Goal: Task Accomplishment & Management: Use online tool/utility

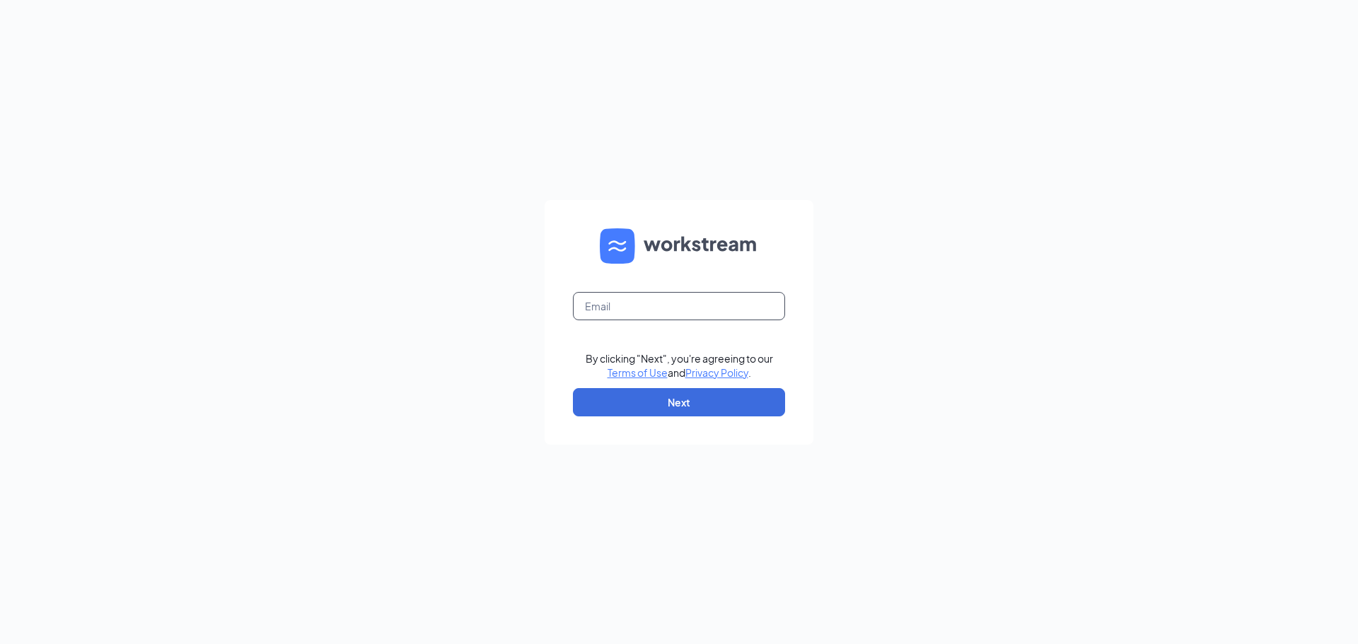
click at [629, 309] on input "text" at bounding box center [679, 306] width 212 height 28
type input "naomi.magnaservicesgroup@gmail.com"
click at [639, 412] on button "Next" at bounding box center [679, 402] width 212 height 28
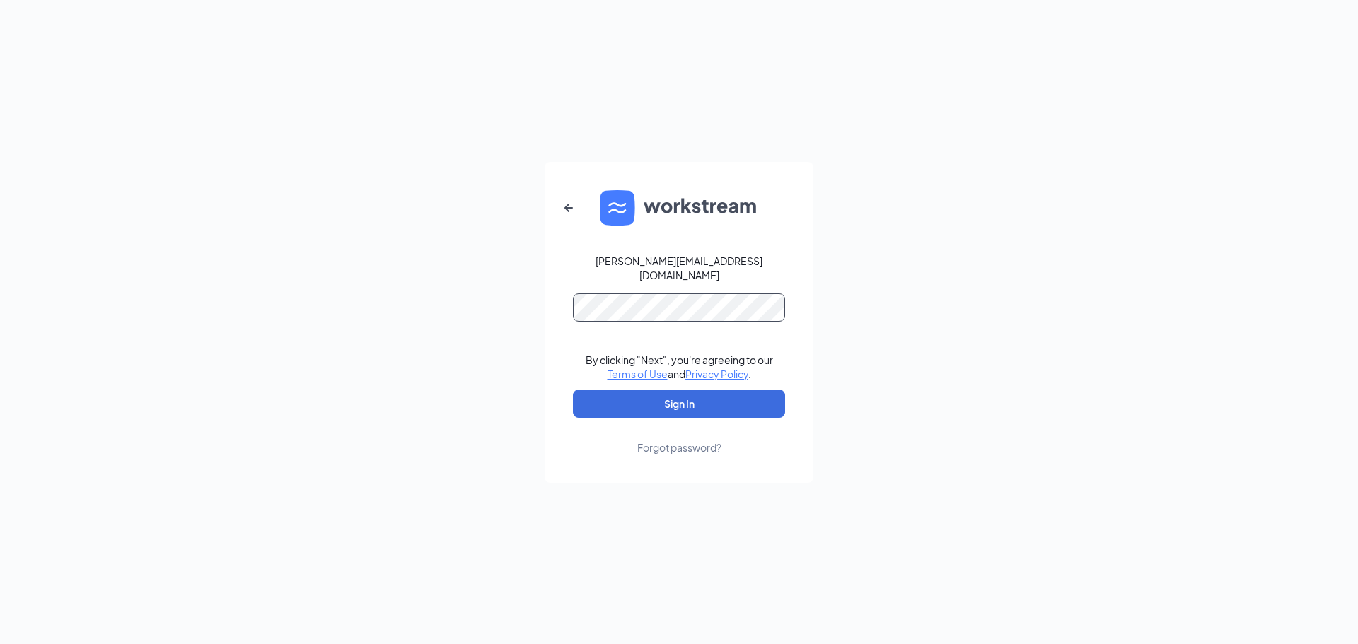
click at [573, 390] on button "Sign In" at bounding box center [679, 404] width 212 height 28
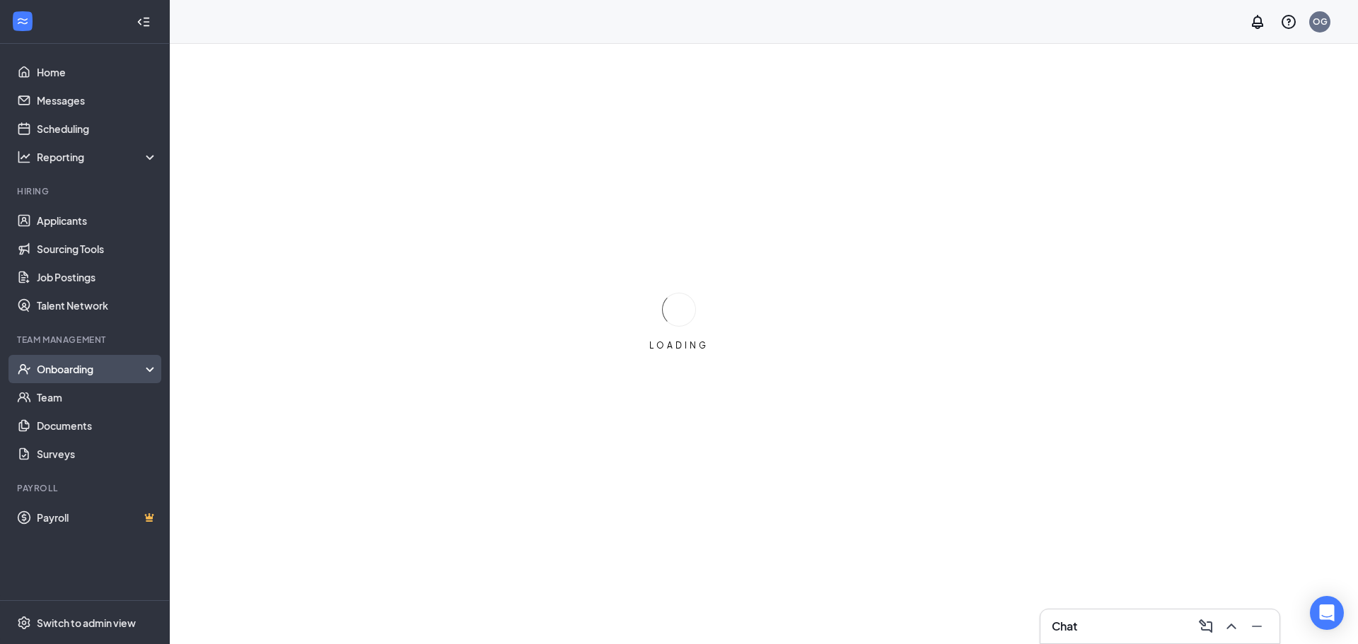
click at [102, 363] on div "Onboarding" at bounding box center [91, 369] width 109 height 14
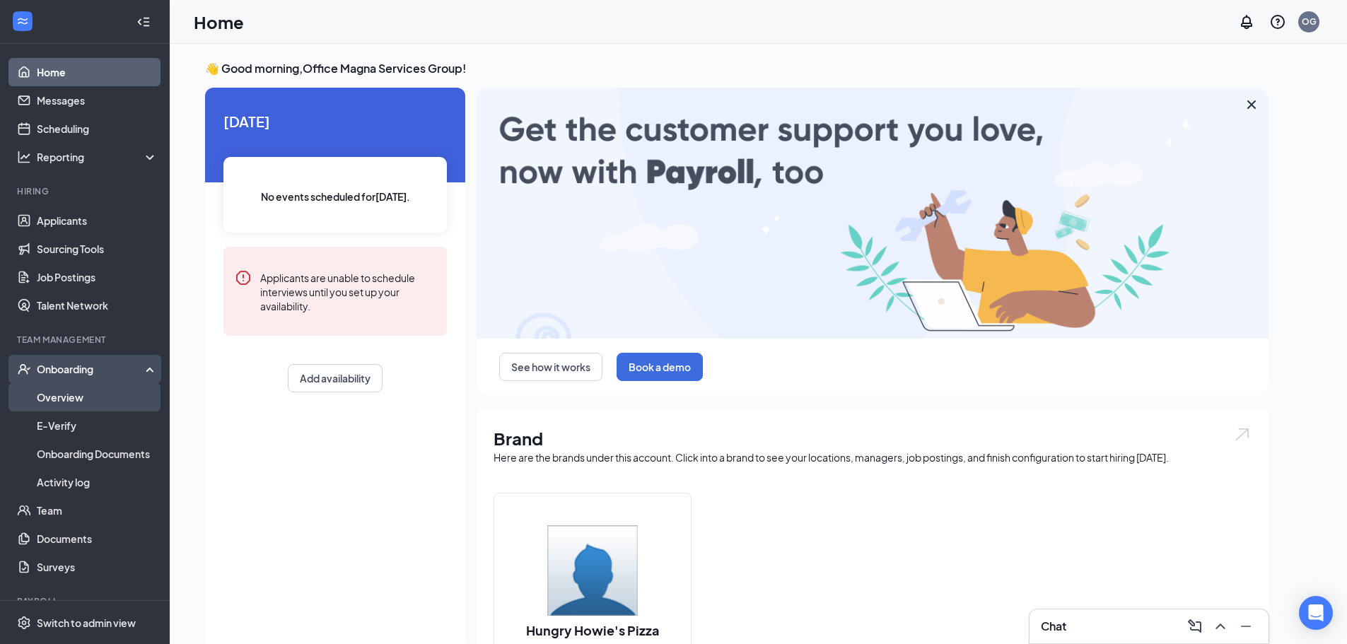
click at [86, 404] on link "Overview" at bounding box center [97, 397] width 121 height 28
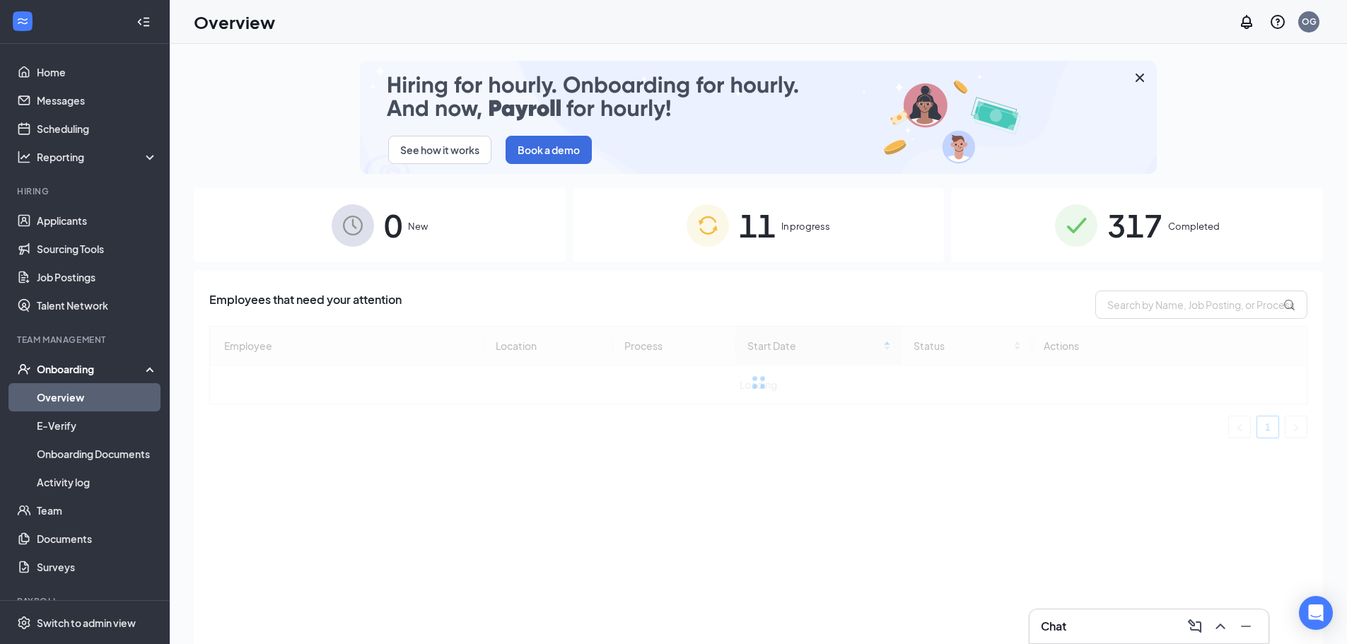
click at [832, 231] on div "11 In progress" at bounding box center [759, 225] width 372 height 74
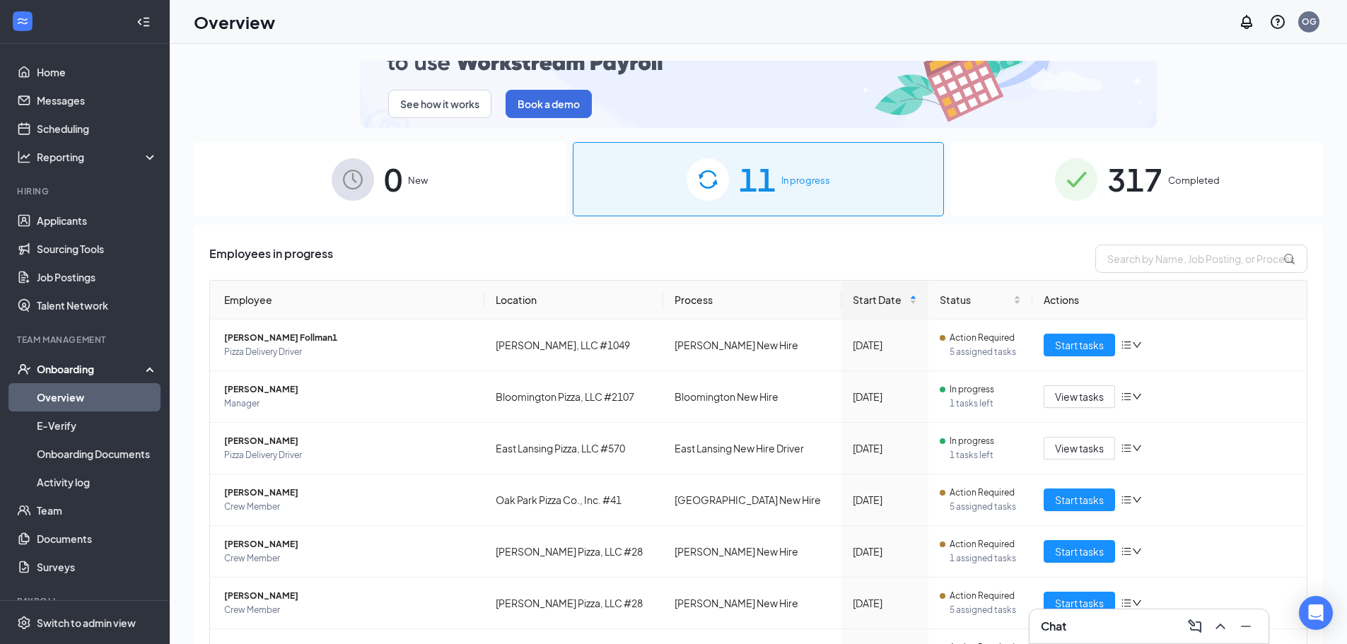
scroll to position [71, 0]
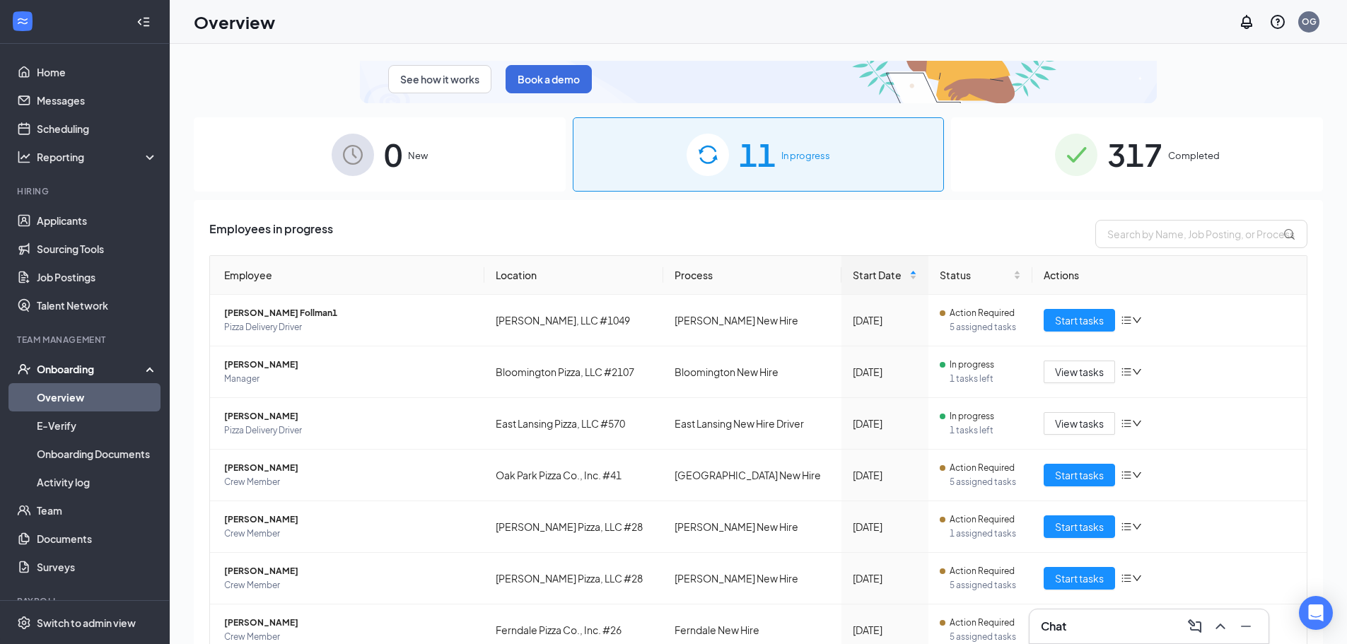
click at [823, 151] on span "In progress" at bounding box center [805, 155] width 49 height 14
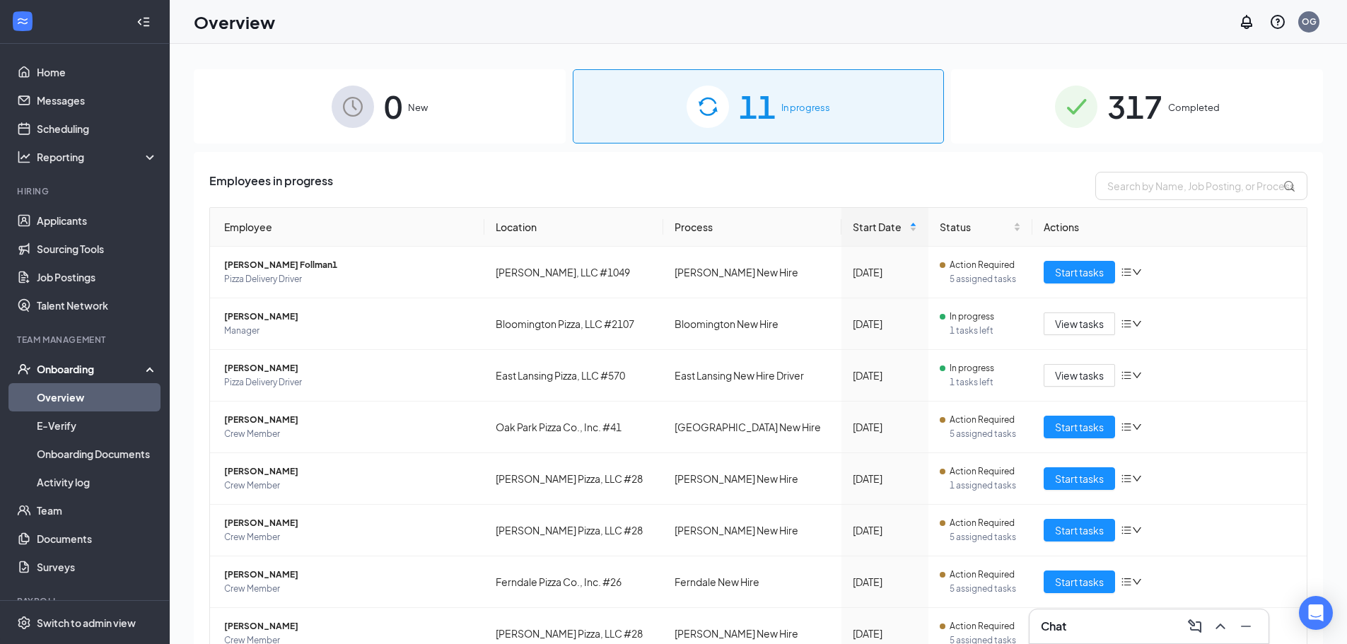
scroll to position [141, 0]
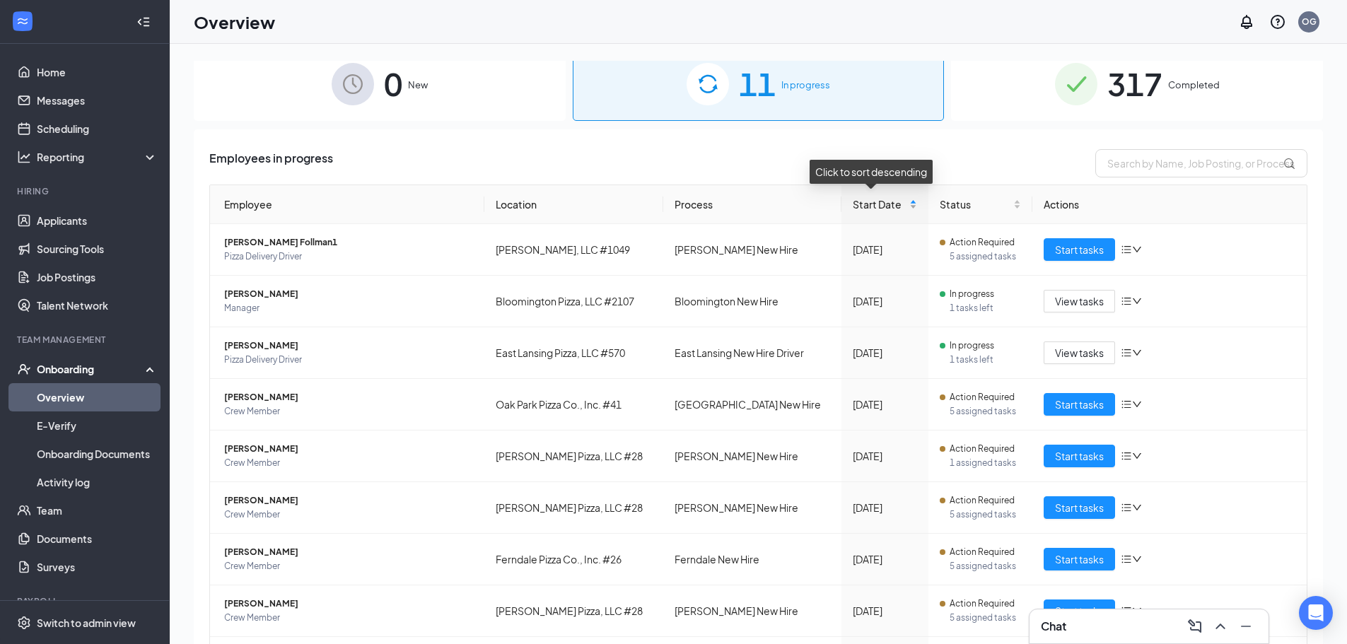
click at [910, 206] on div "Start Date" at bounding box center [885, 205] width 64 height 16
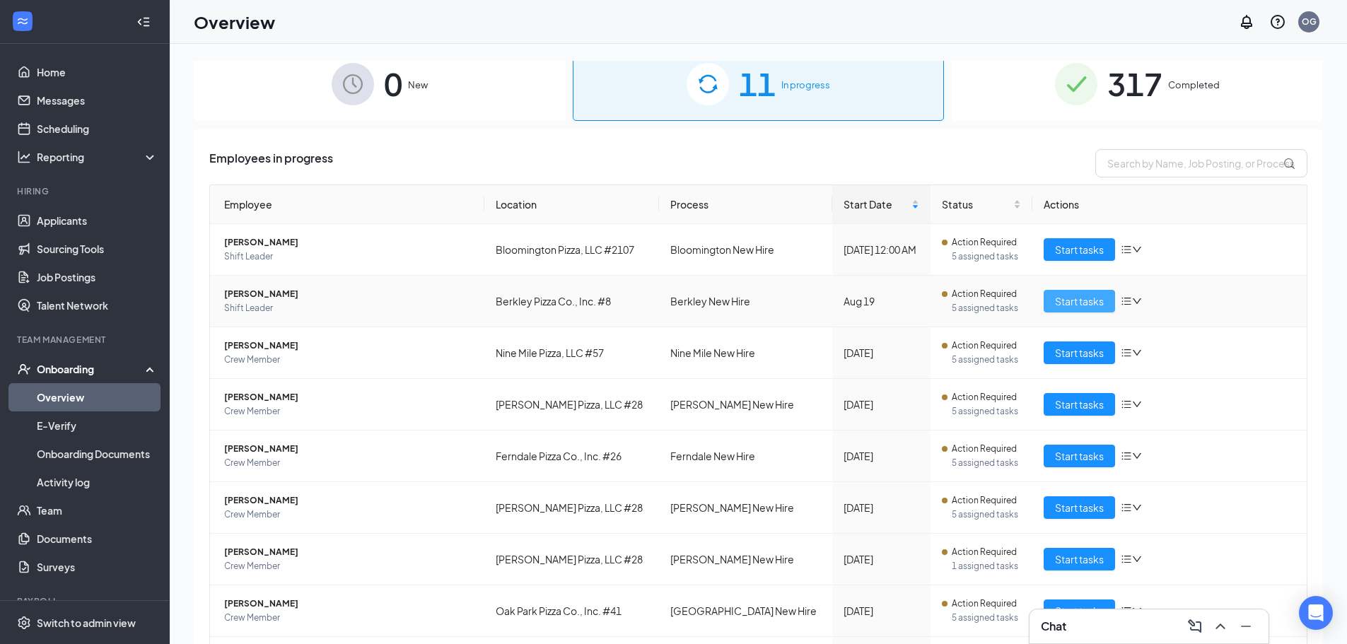
click at [1071, 303] on span "Start tasks" at bounding box center [1079, 301] width 49 height 16
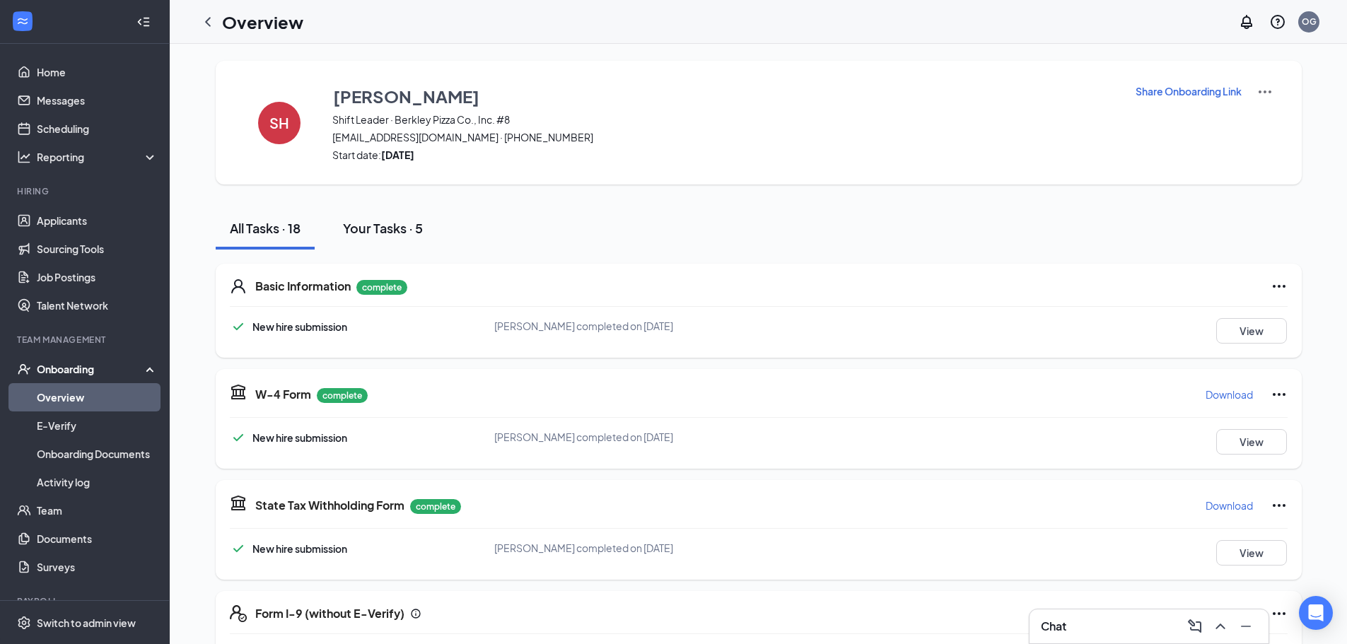
click at [388, 231] on div "Your Tasks · 5" at bounding box center [383, 228] width 80 height 18
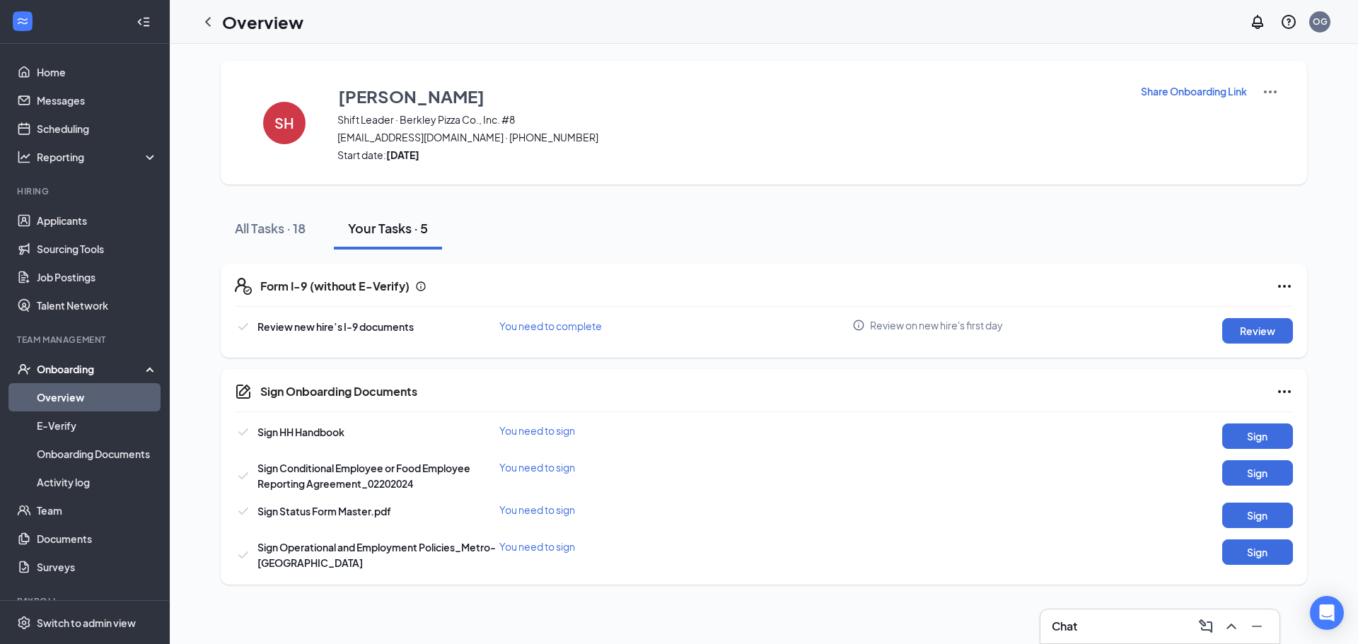
click at [860, 325] on icon "Info" at bounding box center [858, 325] width 13 height 13
click at [1290, 286] on icon "Ellipses" at bounding box center [1284, 286] width 13 height 3
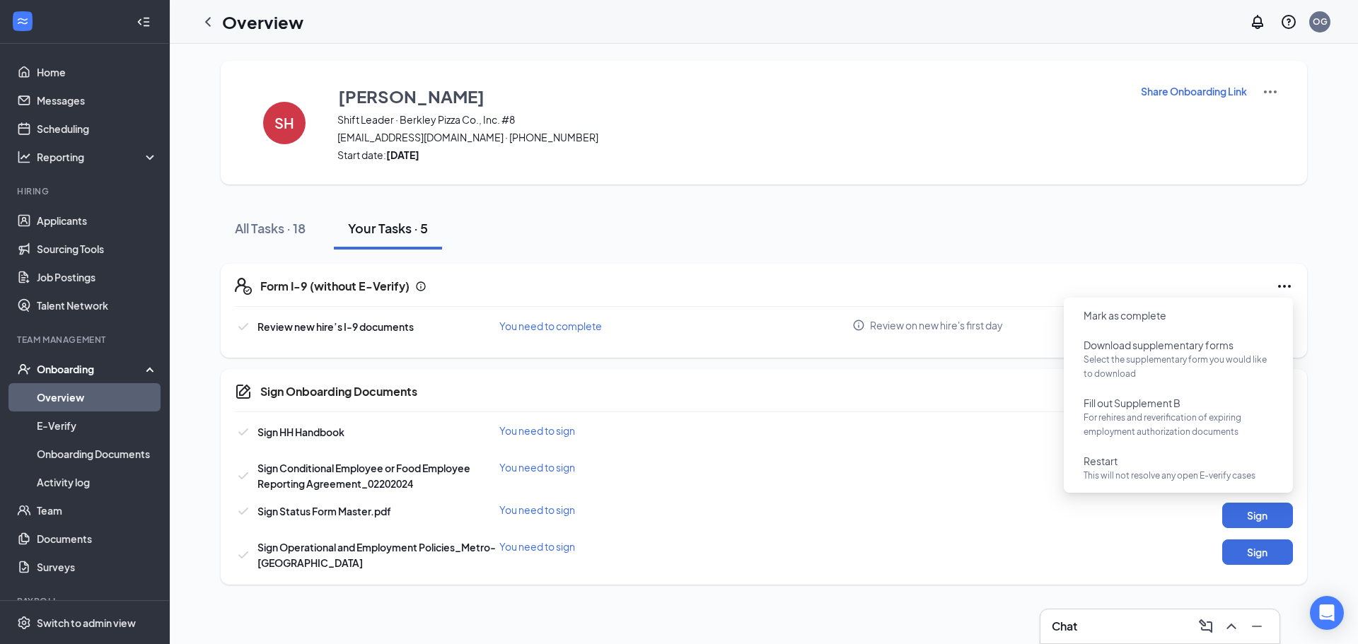
click at [839, 226] on div "All Tasks · 18 Your Tasks · 5" at bounding box center [764, 228] width 1086 height 42
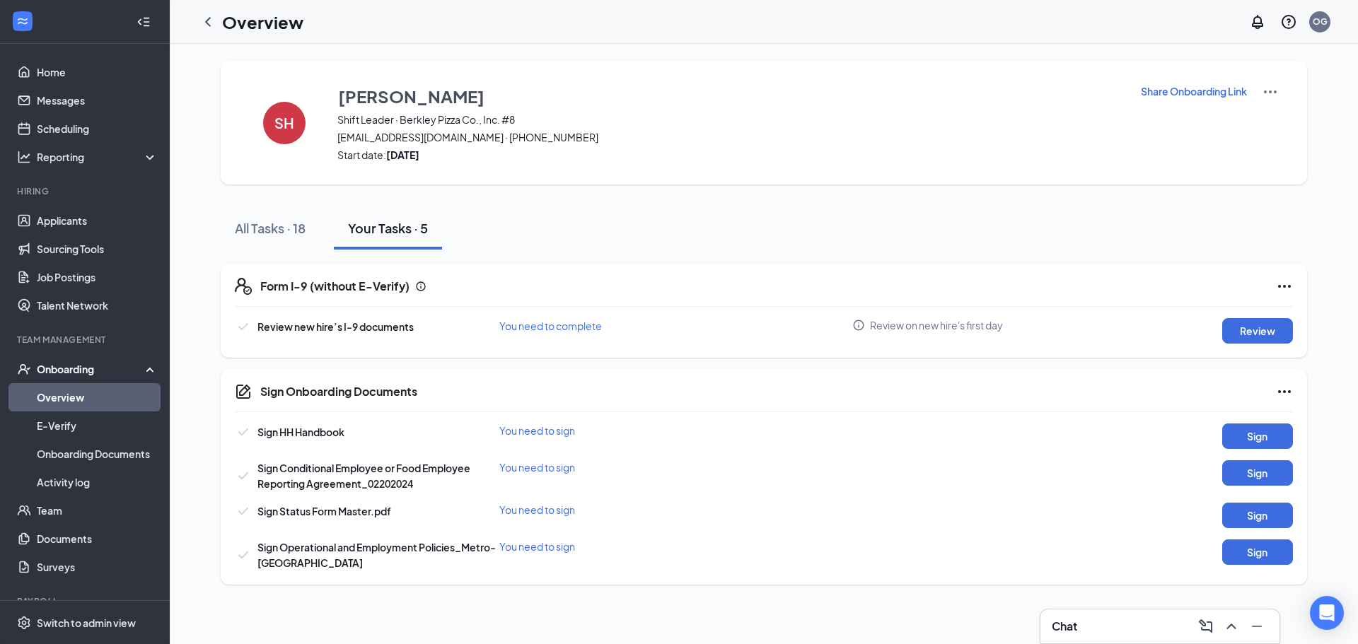
click at [1285, 284] on icon "Ellipses" at bounding box center [1284, 286] width 17 height 17
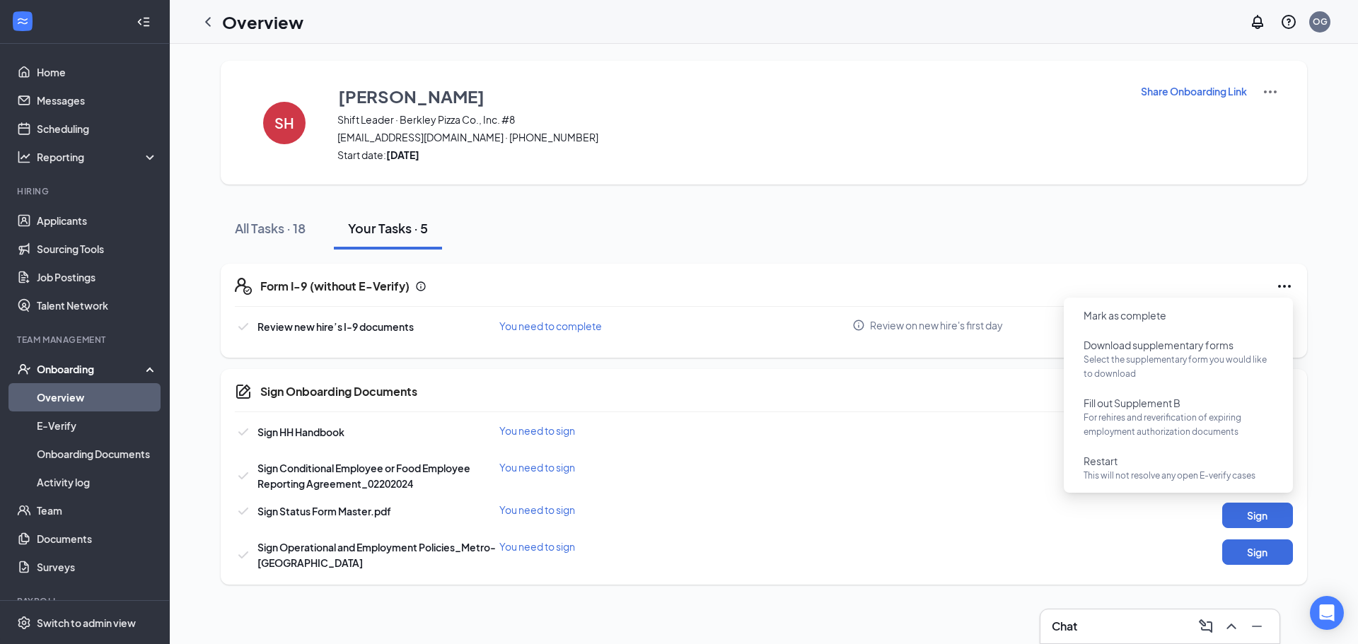
click at [1291, 235] on div "All Tasks · 18 Your Tasks · 5" at bounding box center [764, 228] width 1086 height 42
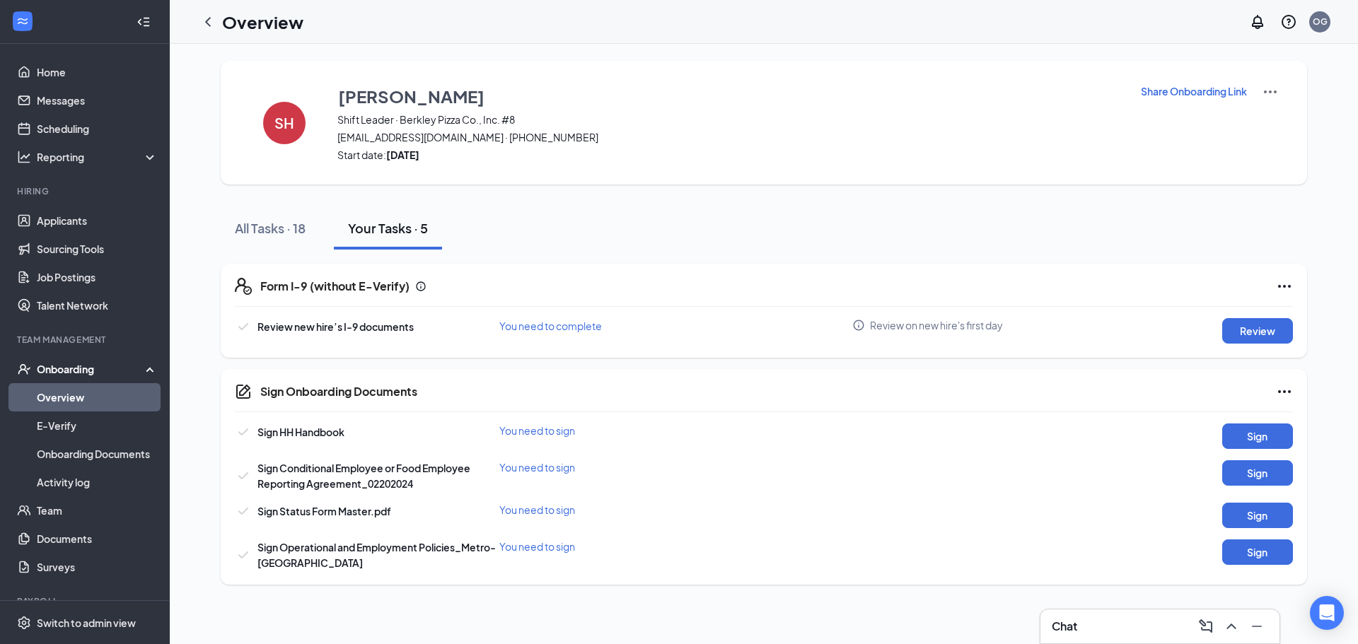
drag, startPoint x: 1281, startPoint y: 288, endPoint x: 1271, endPoint y: 288, distance: 10.6
click at [1281, 288] on icon "Ellipses" at bounding box center [1284, 286] width 17 height 17
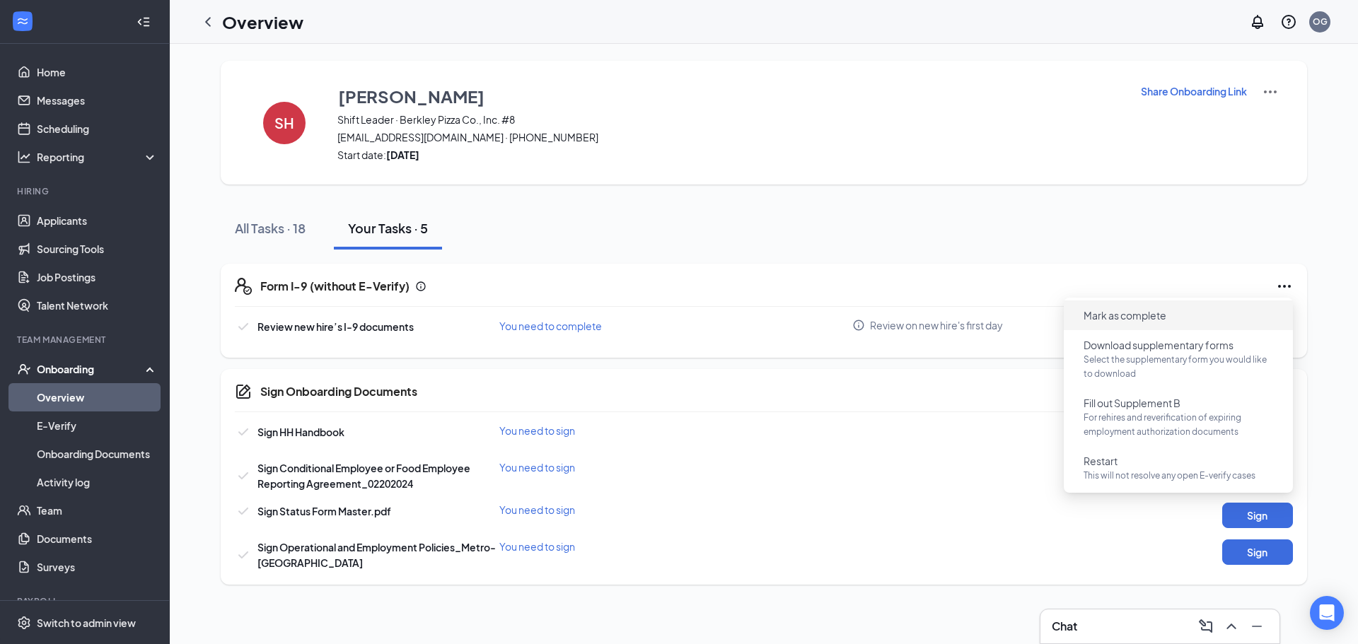
click at [1145, 315] on span "Mark as complete" at bounding box center [1124, 315] width 83 height 14
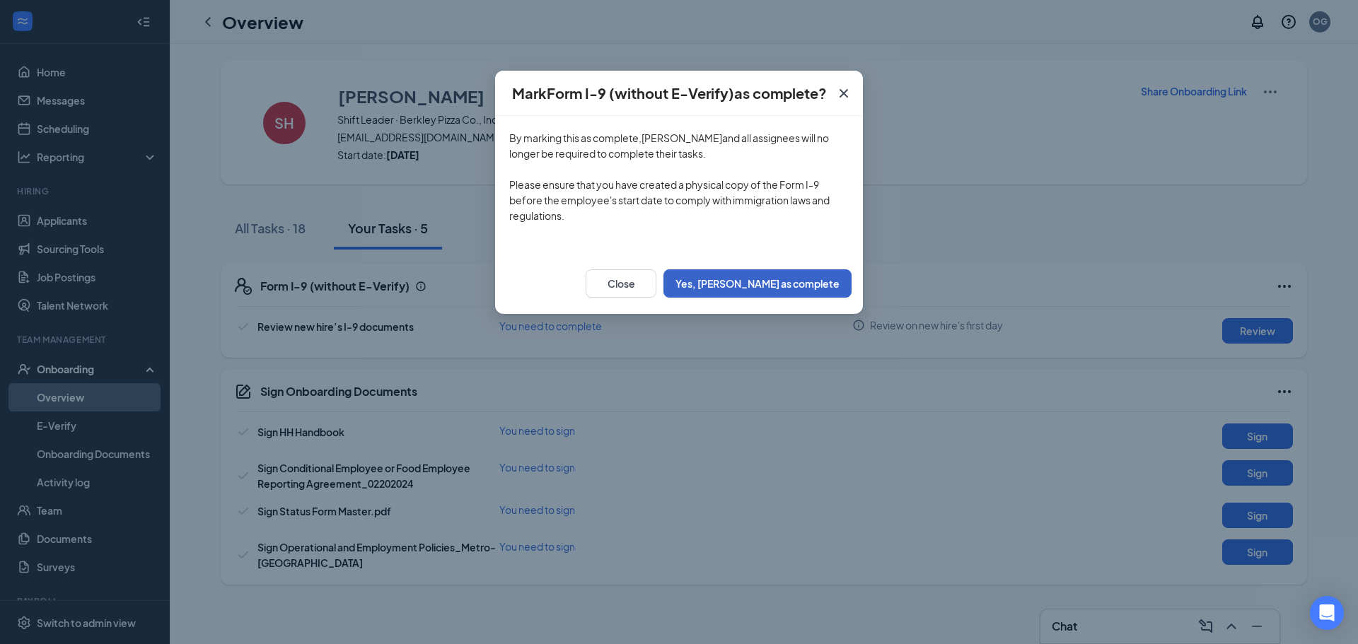
click at [807, 270] on button "Yes, [PERSON_NAME] as complete" at bounding box center [757, 283] width 188 height 28
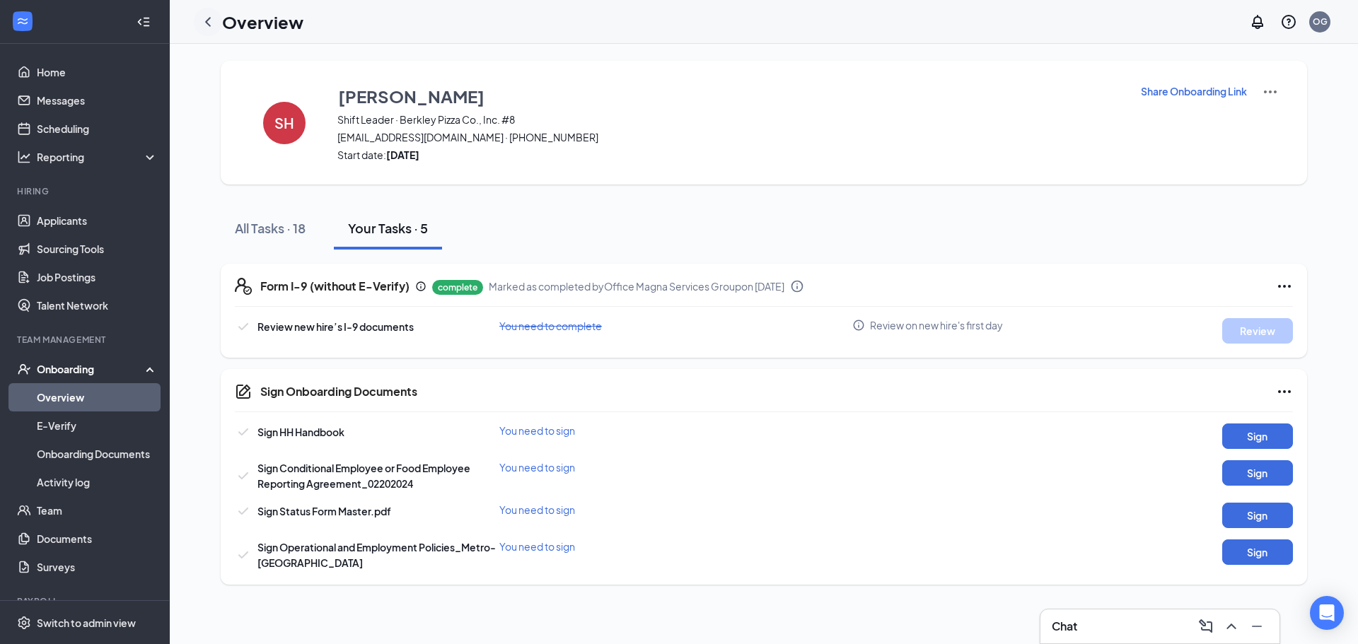
click at [204, 25] on icon "ChevronLeft" at bounding box center [207, 21] width 17 height 17
